Goal: Transaction & Acquisition: Purchase product/service

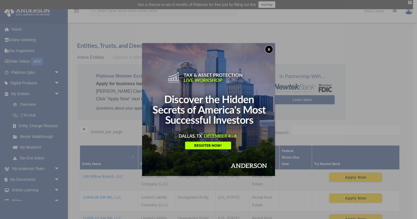
click at [270, 50] on button "x" at bounding box center [269, 49] width 8 height 8
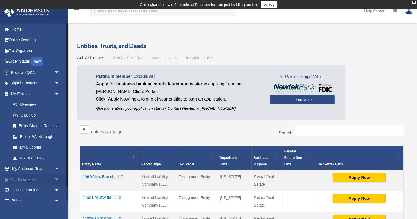
scroll to position [17, 0]
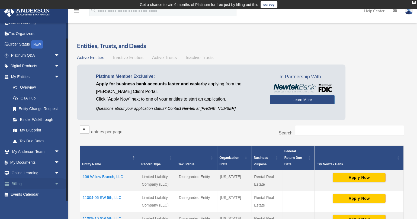
click at [57, 184] on span "arrow_drop_down" at bounding box center [59, 183] width 11 height 11
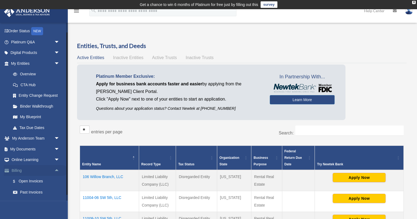
scroll to position [31, 0]
click at [32, 180] on link "$ Open Invoices" at bounding box center [38, 180] width 60 height 11
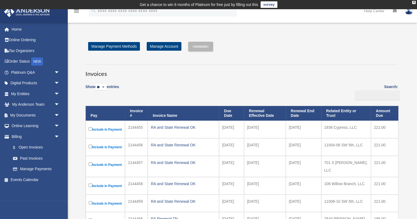
click at [99, 128] on label "Include in Payment" at bounding box center [105, 129] width 33 height 7
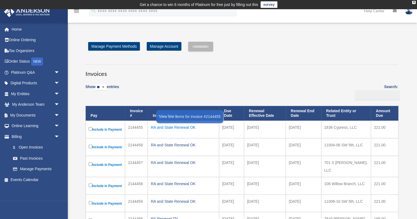
click at [165, 127] on div "RA and State Renewal OK" at bounding box center [183, 128] width 65 height 8
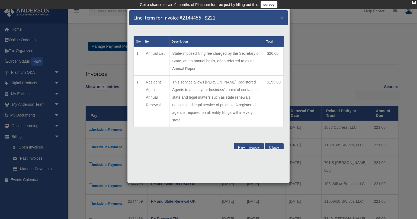
click at [273, 143] on button "Close" at bounding box center [274, 146] width 19 height 6
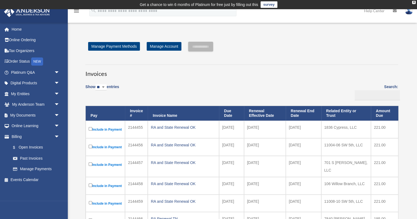
scroll to position [7, 0]
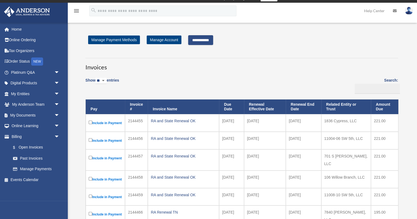
click at [213, 41] on input "**********" at bounding box center [200, 40] width 25 height 10
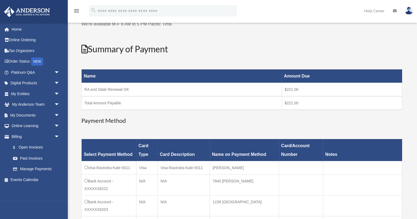
scroll to position [0, 0]
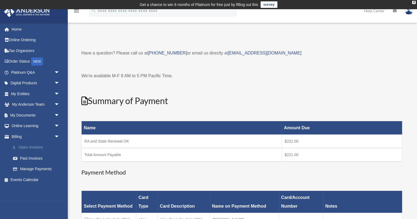
click at [39, 146] on link "$ Open Invoices" at bounding box center [38, 147] width 60 height 11
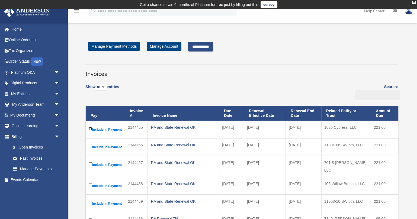
scroll to position [8, 0]
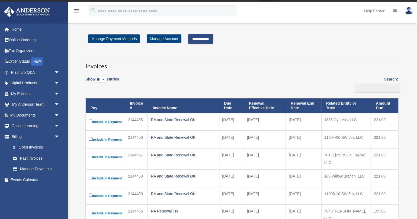
click at [213, 41] on input "**********" at bounding box center [200, 39] width 25 height 10
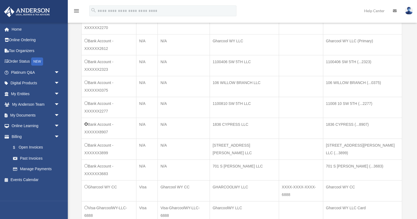
scroll to position [353, 0]
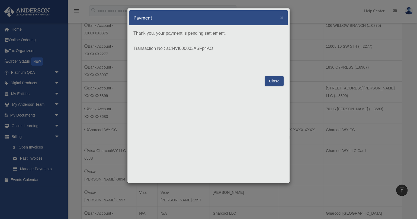
click at [274, 81] on button "Close" at bounding box center [274, 81] width 19 height 10
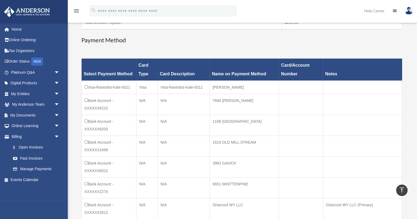
scroll to position [0, 0]
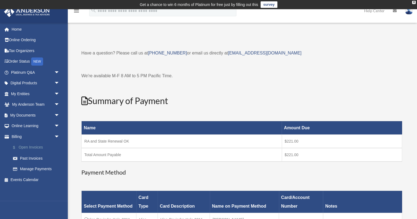
click at [26, 148] on link "$ Open Invoices" at bounding box center [38, 147] width 60 height 11
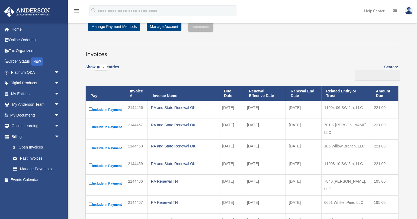
scroll to position [20, 0]
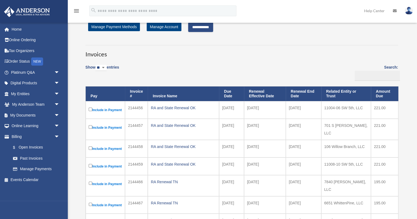
click at [213, 29] on input "**********" at bounding box center [200, 27] width 25 height 10
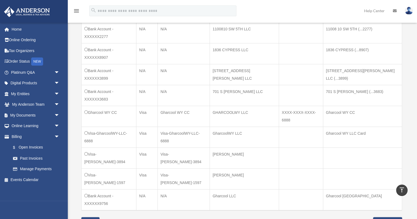
scroll to position [371, 0]
click at [377, 216] on input "**********" at bounding box center [387, 221] width 29 height 10
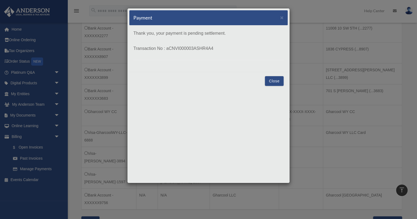
click at [276, 80] on button "Close" at bounding box center [274, 81] width 19 height 10
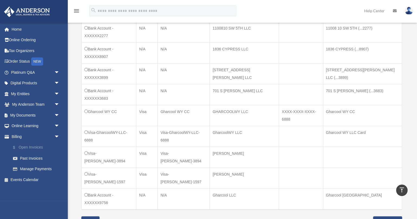
click at [37, 145] on link "$ Open Invoices" at bounding box center [38, 147] width 60 height 11
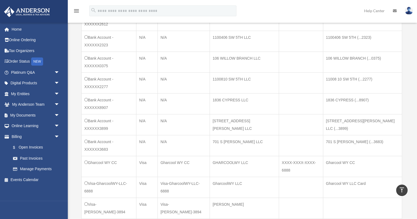
scroll to position [310, 0]
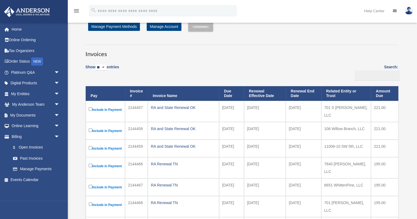
scroll to position [21, 0]
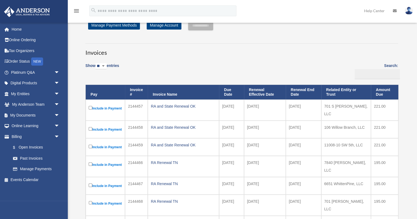
click at [105, 108] on label "Include in Payment" at bounding box center [105, 108] width 33 height 7
click at [209, 25] on input "**********" at bounding box center [200, 26] width 25 height 10
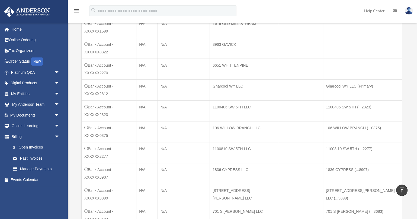
scroll to position [270, 0]
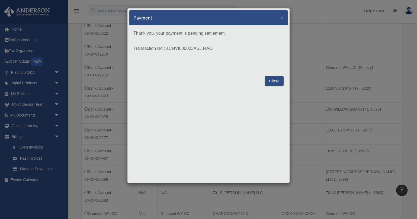
click at [279, 82] on button "Close" at bounding box center [274, 81] width 19 height 10
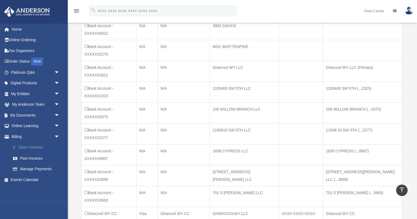
click at [36, 147] on link "$ Open Invoices" at bounding box center [38, 147] width 60 height 11
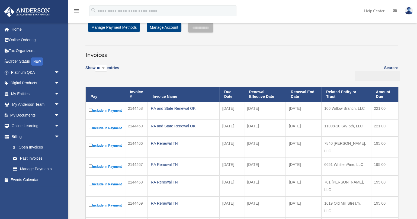
scroll to position [19, 0]
click at [98, 114] on label "Include in Payment" at bounding box center [105, 110] width 33 height 7
click at [202, 27] on input "**********" at bounding box center [200, 28] width 25 height 10
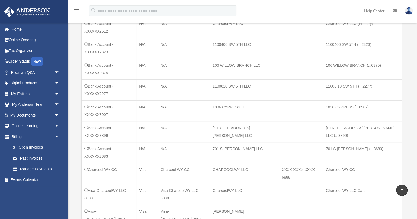
scroll to position [403, 0]
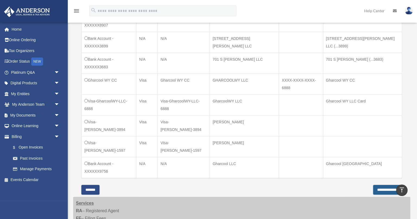
click at [383, 185] on input "**********" at bounding box center [387, 190] width 29 height 10
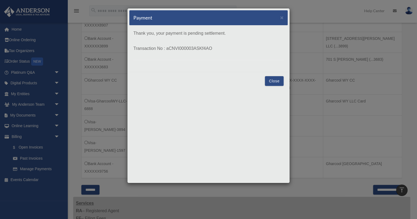
click at [274, 81] on button "Close" at bounding box center [274, 81] width 19 height 10
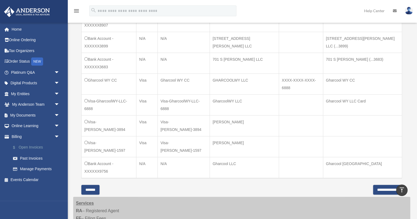
click at [34, 149] on link "$ Open Invoices" at bounding box center [38, 147] width 60 height 11
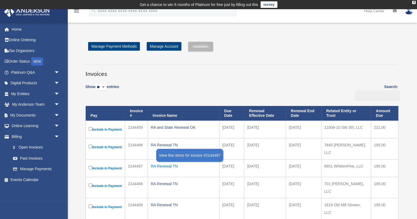
scroll to position [9, 0]
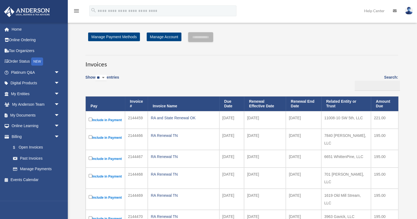
click at [98, 119] on label "Include in Payment" at bounding box center [105, 119] width 33 height 7
click at [204, 37] on input "**********" at bounding box center [200, 37] width 25 height 10
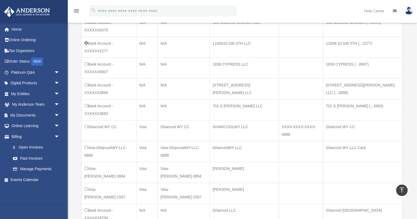
scroll to position [356, 0]
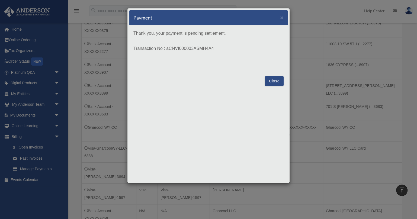
click at [271, 80] on button "Close" at bounding box center [274, 81] width 19 height 10
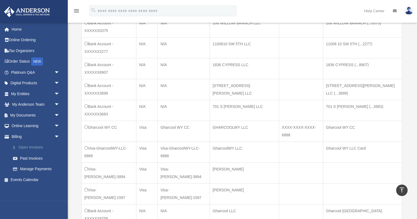
click at [38, 145] on link "$ Open Invoices" at bounding box center [38, 147] width 60 height 11
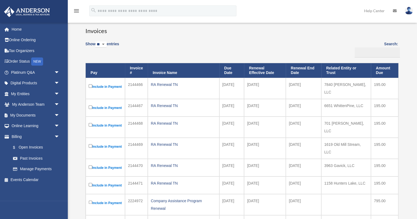
scroll to position [43, 0]
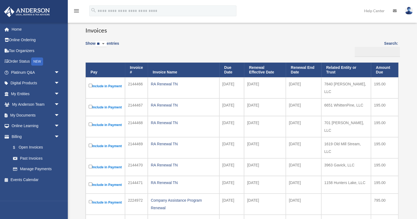
click at [95, 85] on label "Include in Payment" at bounding box center [105, 86] width 33 height 7
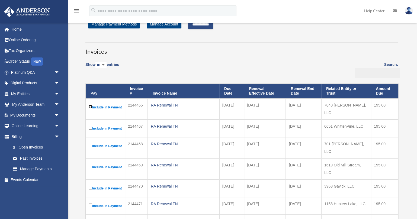
scroll to position [0, 0]
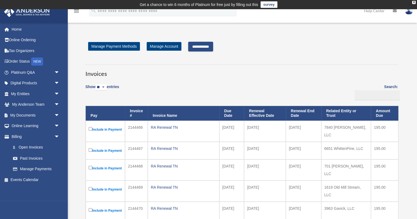
click at [207, 47] on input "**********" at bounding box center [200, 47] width 25 height 10
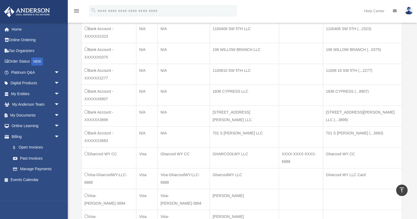
scroll to position [348, 0]
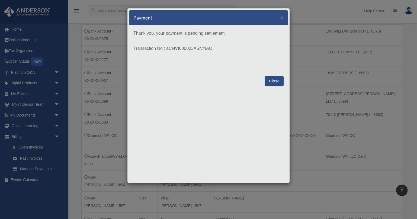
click at [279, 78] on button "Close" at bounding box center [274, 81] width 19 height 10
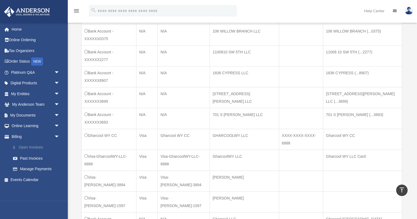
click at [33, 147] on link "$ Open Invoices" at bounding box center [38, 147] width 60 height 11
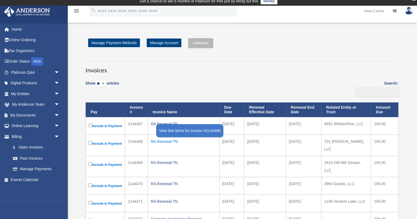
scroll to position [12, 0]
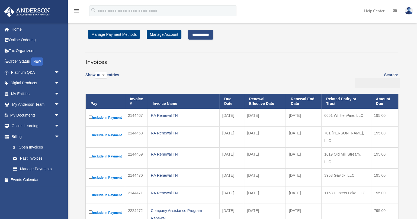
click at [213, 34] on input "**********" at bounding box center [200, 35] width 25 height 10
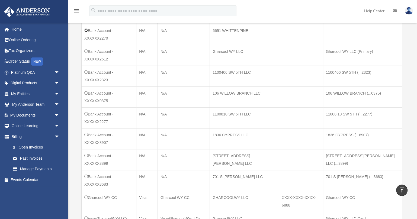
scroll to position [285, 0]
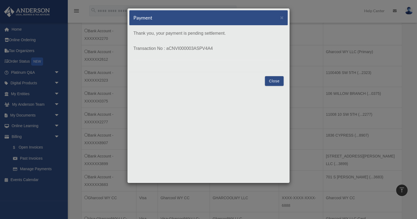
click at [274, 82] on button "Close" at bounding box center [274, 81] width 19 height 10
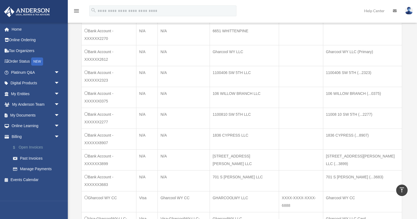
click at [41, 145] on link "$ Open Invoices" at bounding box center [38, 147] width 60 height 11
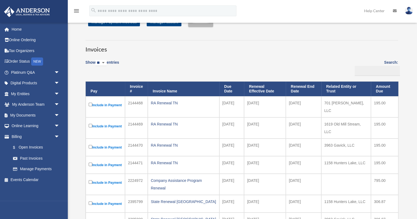
scroll to position [25, 0]
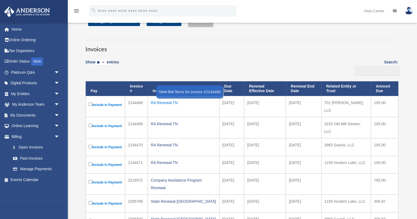
click at [164, 102] on div "RA Renewal TN" at bounding box center [184, 103] width 66 height 8
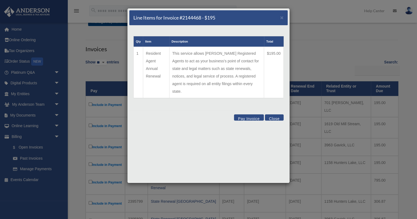
click at [271, 114] on button "Close" at bounding box center [274, 117] width 19 height 6
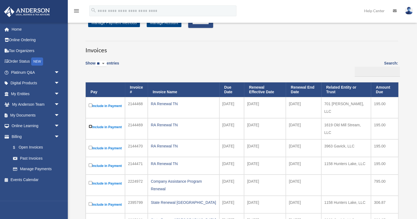
scroll to position [0, 0]
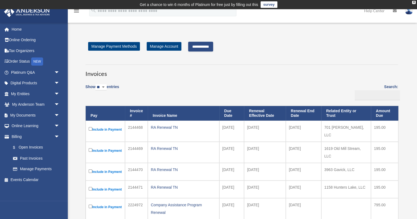
click at [213, 46] on input "**********" at bounding box center [200, 47] width 25 height 10
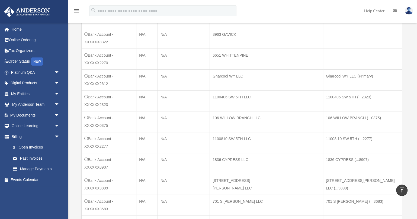
scroll to position [281, 0]
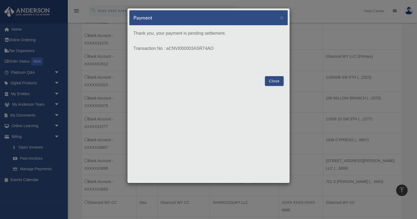
click at [276, 80] on button "Close" at bounding box center [274, 81] width 19 height 10
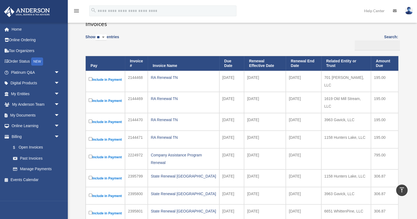
scroll to position [49, 0]
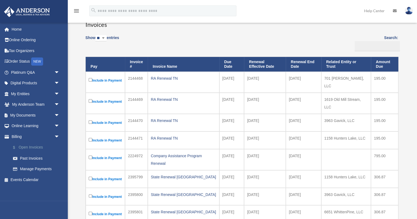
click at [30, 147] on link "$ Open Invoices" at bounding box center [38, 147] width 60 height 11
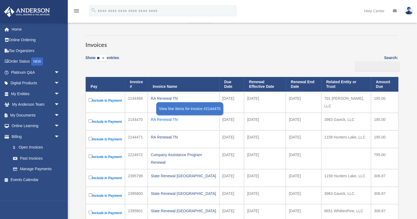
scroll to position [32, 0]
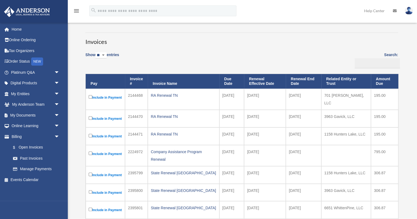
click at [103, 120] on label "Include in Payment" at bounding box center [105, 118] width 33 height 7
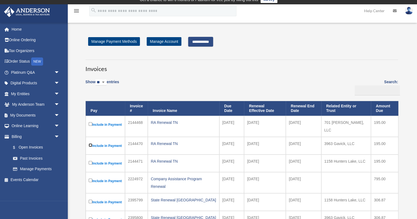
scroll to position [0, 0]
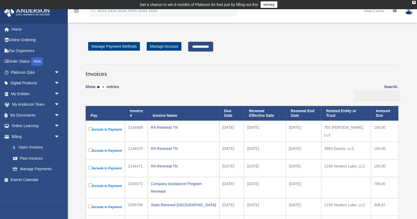
click at [204, 47] on input "**********" at bounding box center [200, 47] width 25 height 10
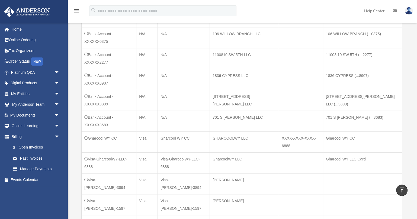
scroll to position [347, 0]
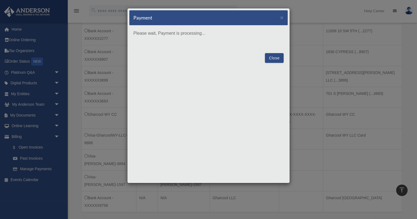
scroll to position [383, 0]
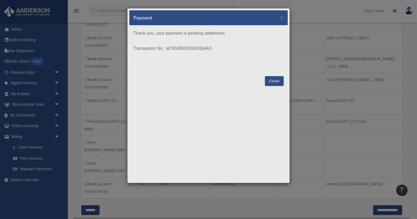
click at [271, 81] on button "Close" at bounding box center [274, 81] width 19 height 10
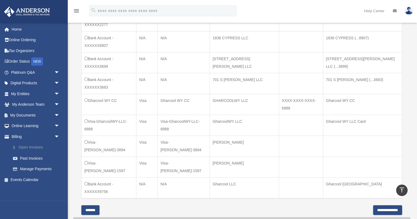
click at [38, 146] on link "$ Open Invoices" at bounding box center [38, 147] width 60 height 11
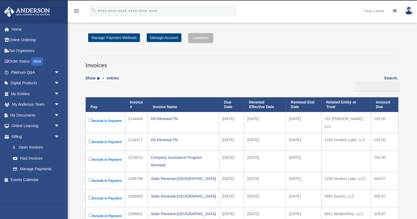
scroll to position [22, 0]
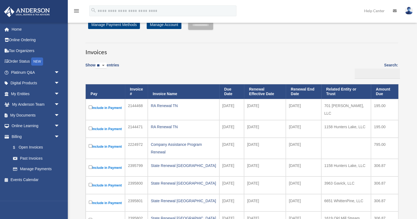
click at [100, 130] on label "Include in Payment" at bounding box center [105, 128] width 33 height 7
click at [213, 27] on input "**********" at bounding box center [200, 25] width 25 height 10
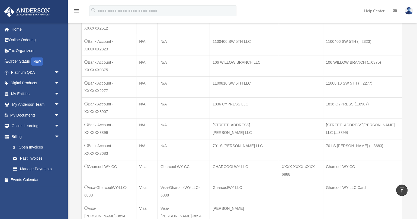
scroll to position [357, 0]
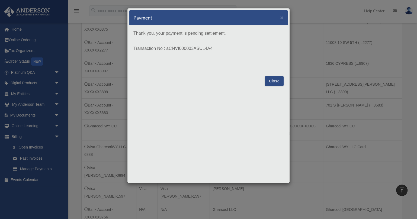
click at [273, 82] on button "Close" at bounding box center [274, 81] width 19 height 10
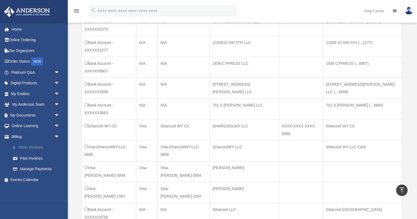
click at [28, 145] on link "$ Open Invoices" at bounding box center [38, 147] width 60 height 11
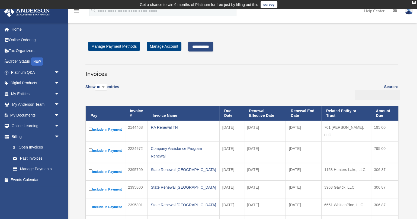
click at [210, 44] on input "**********" at bounding box center [200, 47] width 25 height 10
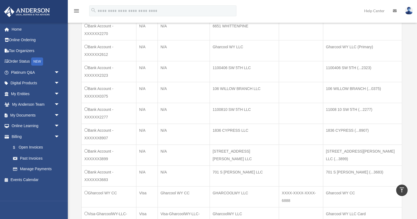
scroll to position [297, 0]
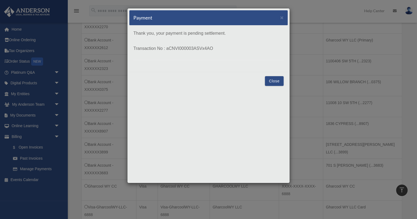
click at [274, 82] on button "Close" at bounding box center [274, 81] width 19 height 10
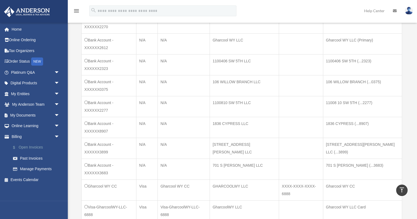
click at [31, 146] on link "$ Open Invoices" at bounding box center [38, 147] width 60 height 11
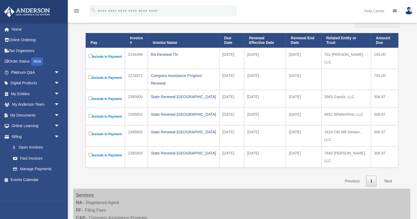
scroll to position [79, 0]
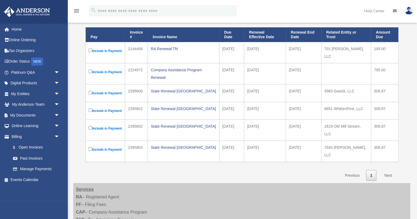
click at [99, 96] on label "Include in Payment" at bounding box center [105, 93] width 33 height 7
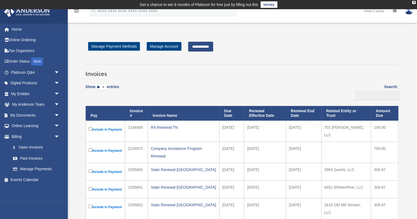
click at [213, 45] on input "**********" at bounding box center [200, 47] width 25 height 10
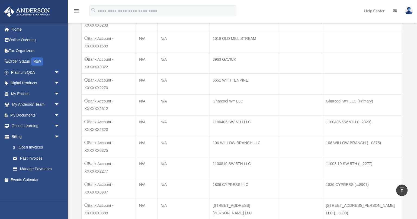
scroll to position [307, 0]
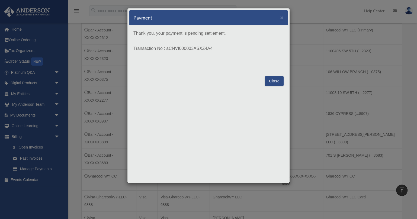
click at [270, 81] on button "Close" at bounding box center [274, 81] width 19 height 10
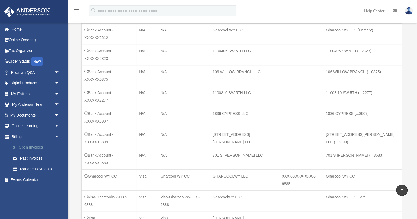
click at [41, 147] on link "$ Open Invoices" at bounding box center [38, 147] width 60 height 11
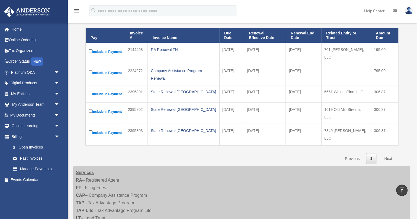
scroll to position [73, 0]
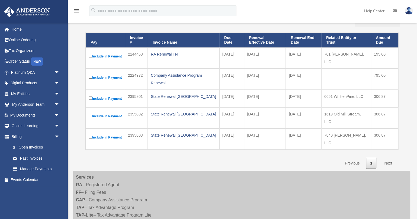
click at [90, 102] on label "Include in Payment" at bounding box center [105, 98] width 33 height 7
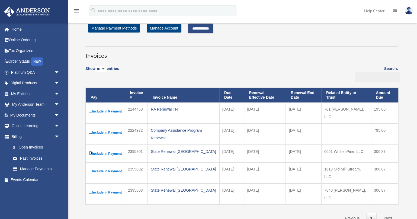
scroll to position [10, 0]
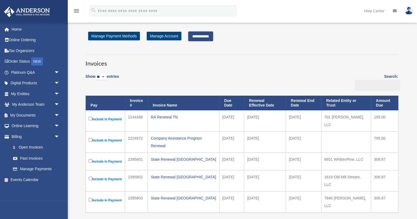
click at [207, 33] on input "**********" at bounding box center [200, 36] width 25 height 10
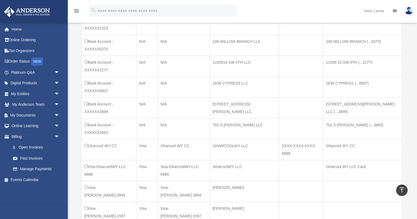
scroll to position [337, 0]
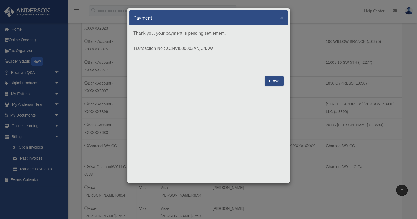
click at [276, 81] on button "Close" at bounding box center [274, 81] width 19 height 10
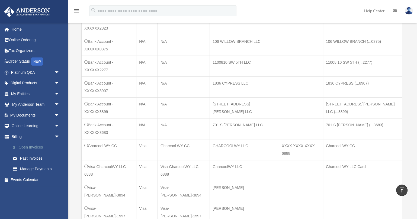
click at [36, 147] on link "$ Open Invoices" at bounding box center [38, 147] width 60 height 11
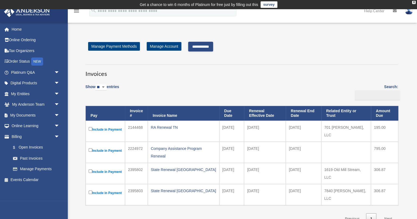
click at [208, 47] on input "**********" at bounding box center [200, 47] width 25 height 10
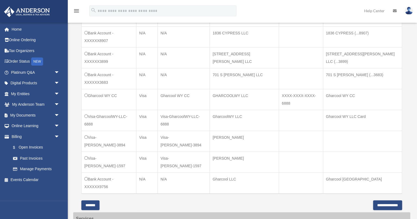
scroll to position [389, 0]
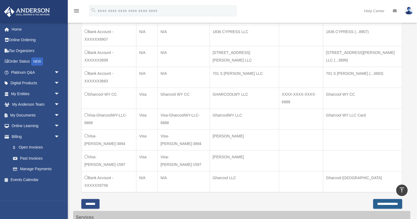
click at [381, 199] on input "**********" at bounding box center [387, 204] width 29 height 10
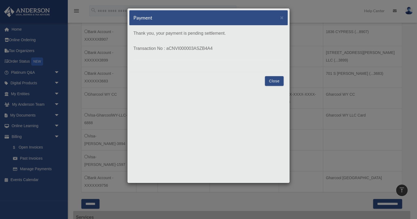
click at [274, 80] on button "Close" at bounding box center [274, 81] width 19 height 10
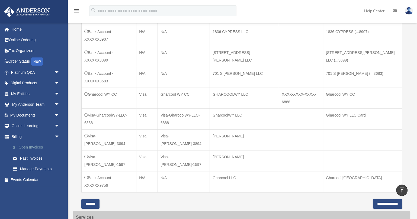
click at [40, 147] on link "$ Open Invoices" at bounding box center [38, 147] width 60 height 11
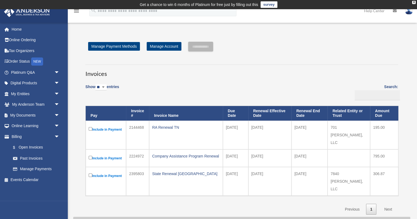
click at [106, 172] on label "Include in Payment" at bounding box center [106, 175] width 34 height 7
click at [211, 46] on input "**********" at bounding box center [200, 47] width 25 height 10
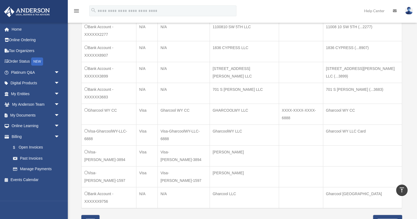
scroll to position [358, 0]
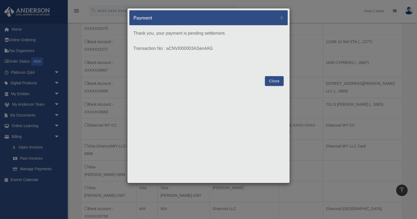
click at [275, 80] on button "Close" at bounding box center [274, 81] width 19 height 10
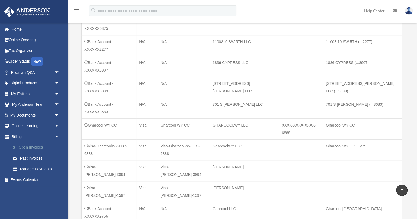
click at [32, 145] on link "$ Open Invoices" at bounding box center [38, 147] width 60 height 11
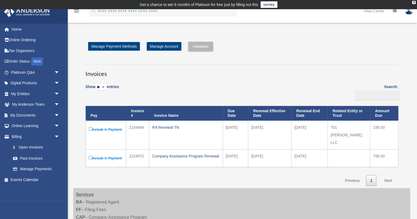
click at [107, 155] on label "Include in Payment" at bounding box center [106, 158] width 34 height 7
click at [205, 46] on input "**********" at bounding box center [200, 47] width 25 height 10
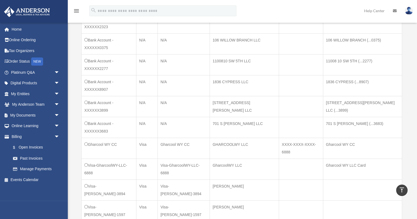
scroll to position [338, 0]
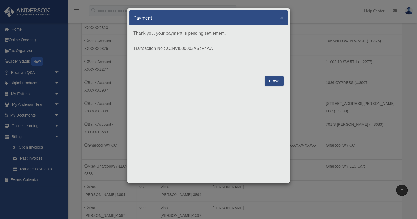
click at [273, 80] on button "Close" at bounding box center [274, 81] width 19 height 10
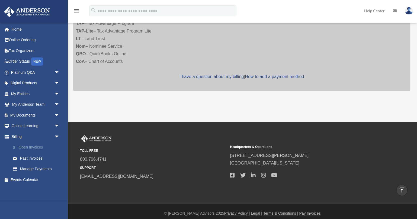
click at [37, 147] on link "$ Open Invoices" at bounding box center [38, 147] width 60 height 11
